Goal: Register for event/course

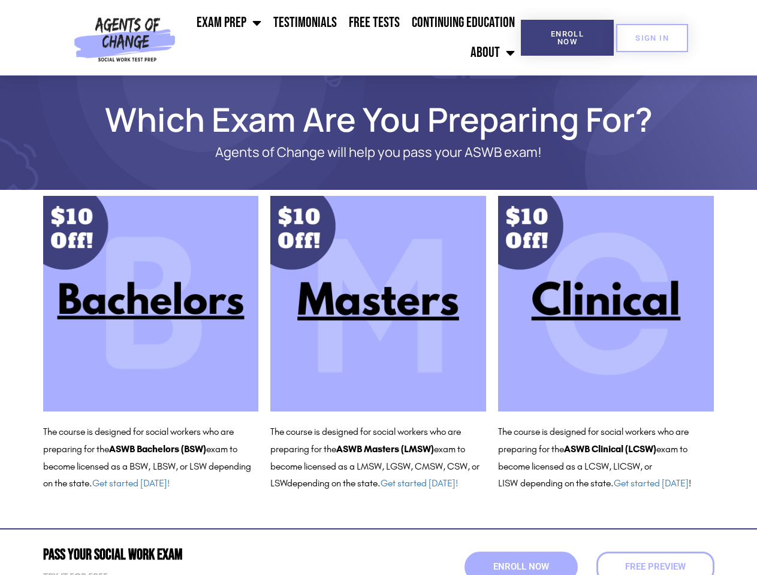
click at [351, 38] on ul "Exam Prep BSW Exam Prep: ASWB Bachelors Level Exam LMSW Exam Prep: ASWB Masters…" at bounding box center [350, 38] width 340 height 60
click at [567, 38] on span "Enroll Now" at bounding box center [567, 38] width 55 height 16
click at [652, 38] on span "SIGN IN" at bounding box center [652, 38] width 34 height 8
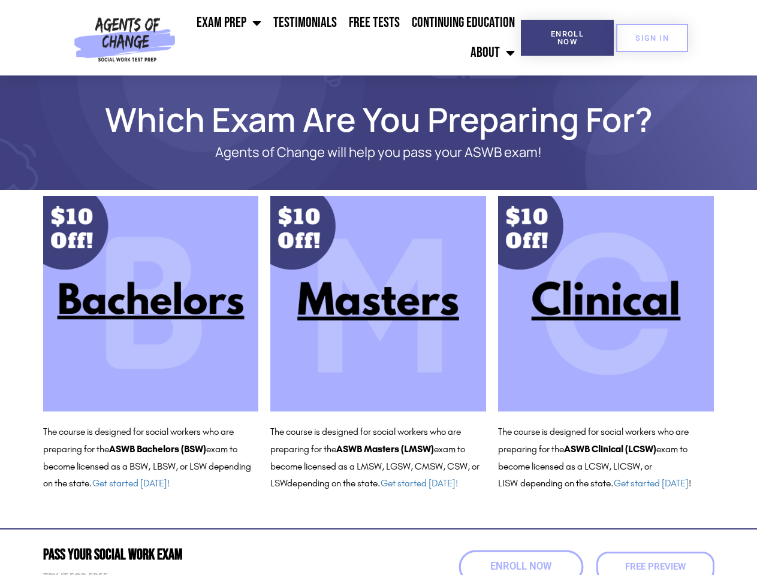
click at [521, 567] on span "Enroll Now" at bounding box center [520, 567] width 61 height 10
click at [655, 567] on span "Free Preview" at bounding box center [655, 567] width 67 height 10
